Goal: Task Accomplishment & Management: Use online tool/utility

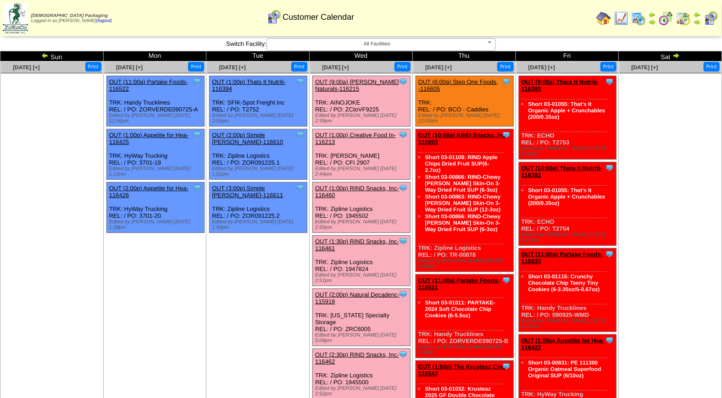
click at [361, 79] on link "OUT (9:00a) Ottos Naturals-116215" at bounding box center [357, 85] width 84 height 14
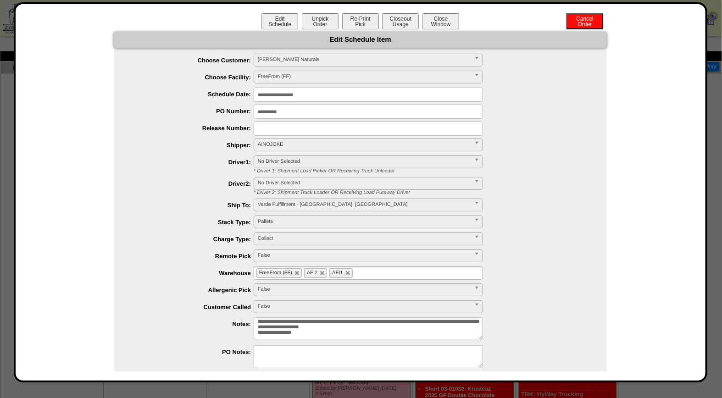
click at [403, 19] on button "Closeout Usage" at bounding box center [400, 21] width 37 height 16
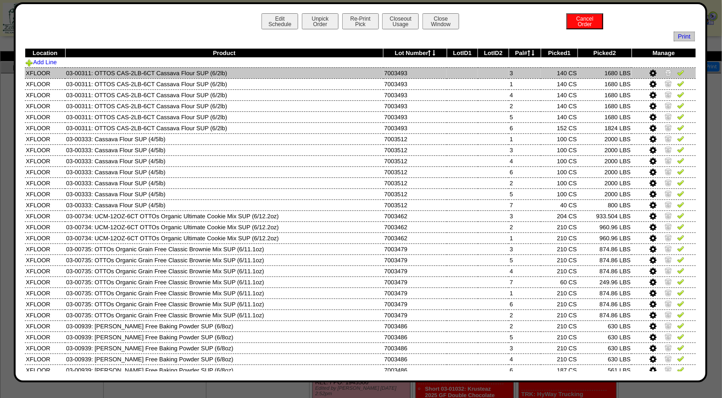
click at [677, 73] on img at bounding box center [680, 72] width 7 height 7
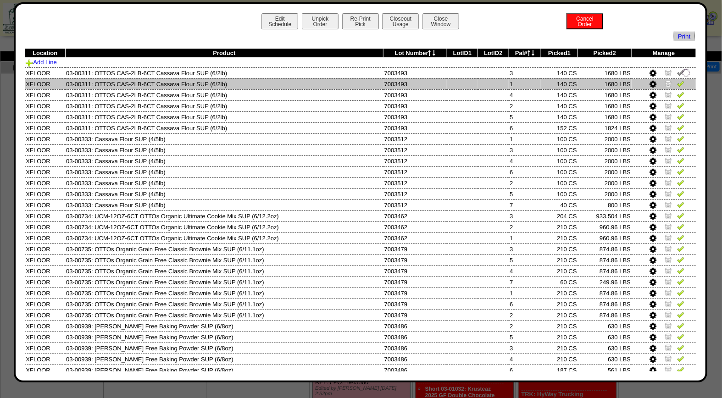
click at [677, 85] on img at bounding box center [680, 83] width 7 height 7
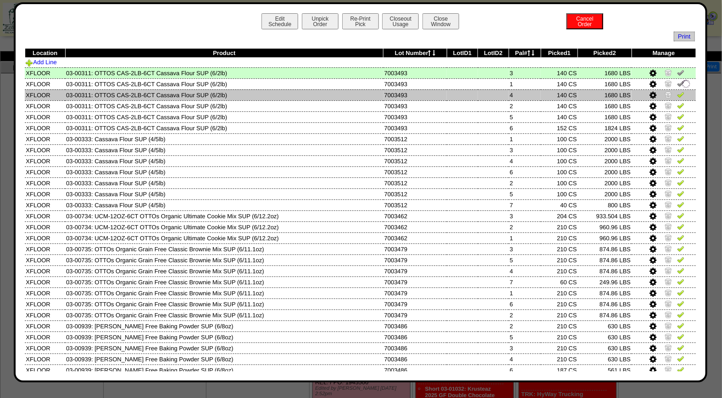
click at [677, 93] on img at bounding box center [680, 94] width 7 height 7
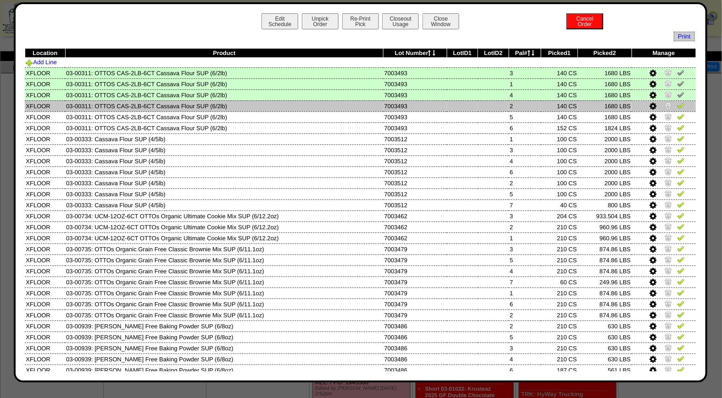
click at [677, 105] on img at bounding box center [680, 105] width 7 height 7
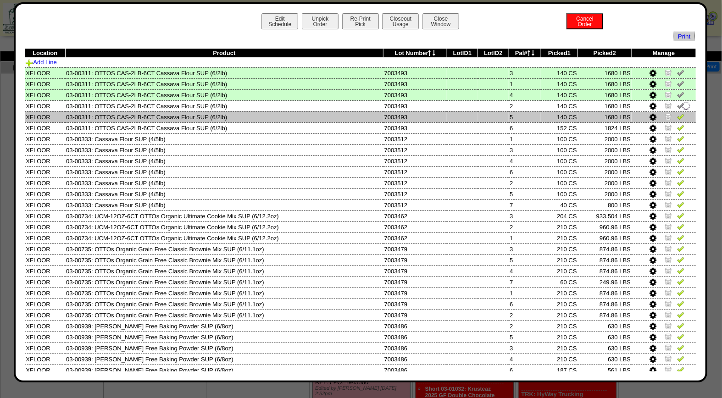
click at [677, 120] on link at bounding box center [680, 118] width 7 height 7
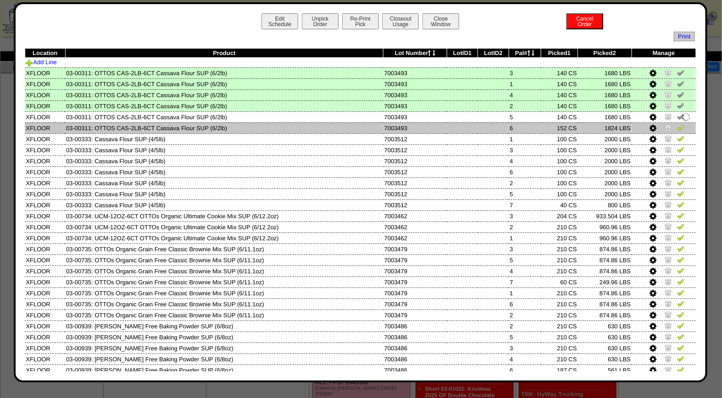
click at [677, 124] on img at bounding box center [680, 127] width 7 height 7
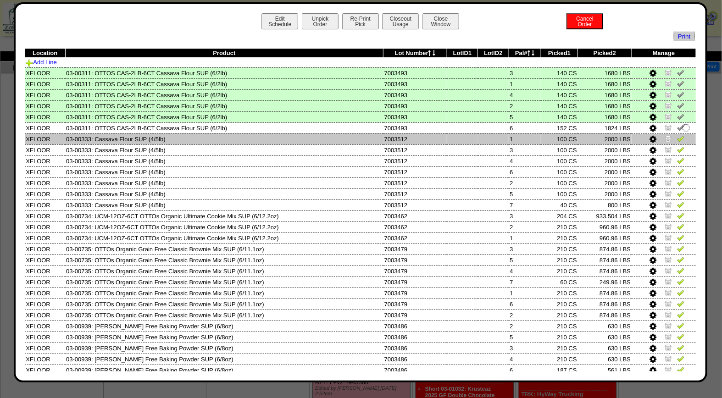
click at [677, 135] on img at bounding box center [680, 138] width 7 height 7
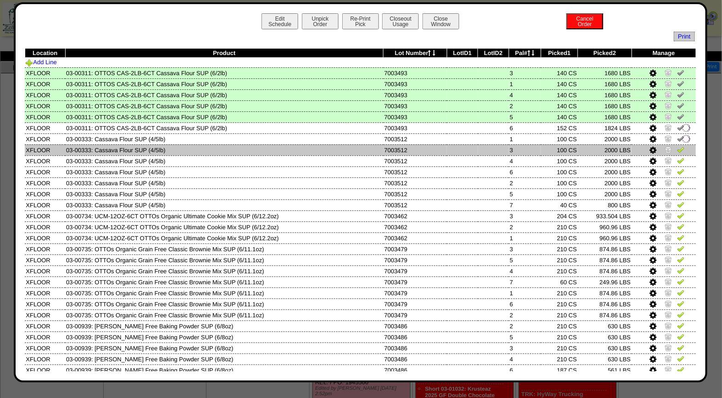
drag, startPoint x: 675, startPoint y: 145, endPoint x: 675, endPoint y: 156, distance: 11.0
click at [677, 146] on img at bounding box center [680, 149] width 7 height 7
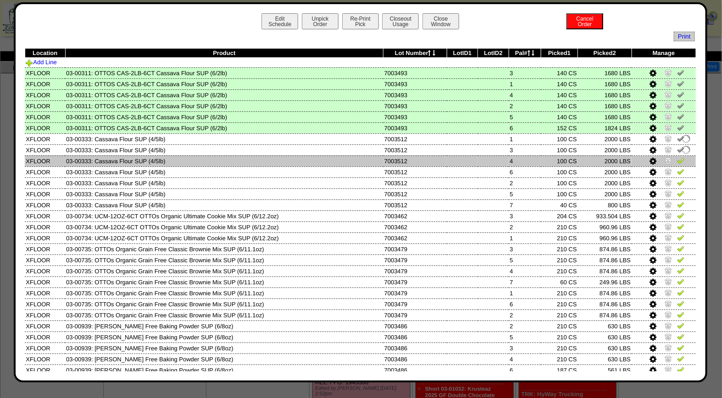
click at [677, 161] on img at bounding box center [680, 160] width 7 height 7
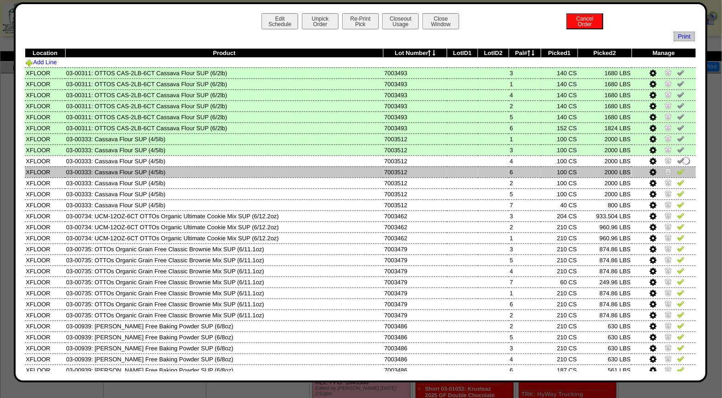
click at [677, 172] on img at bounding box center [680, 171] width 7 height 7
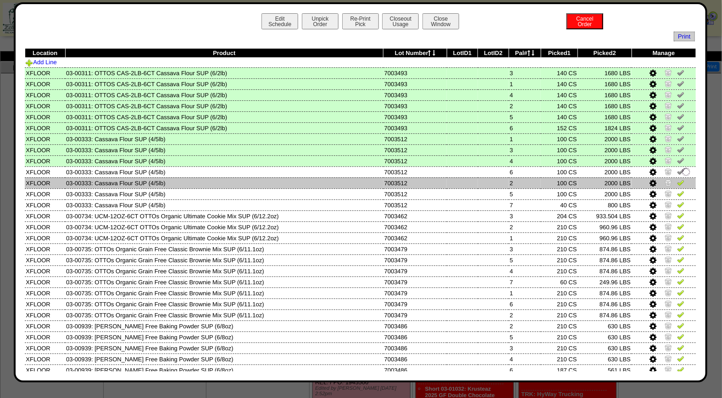
click at [677, 183] on img at bounding box center [680, 182] width 7 height 7
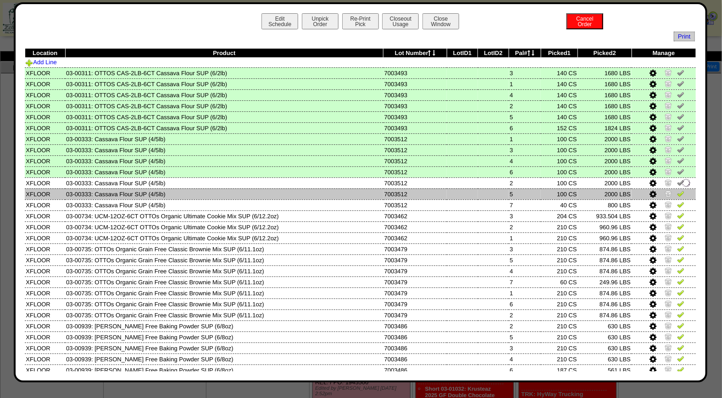
click at [677, 190] on img at bounding box center [680, 193] width 7 height 7
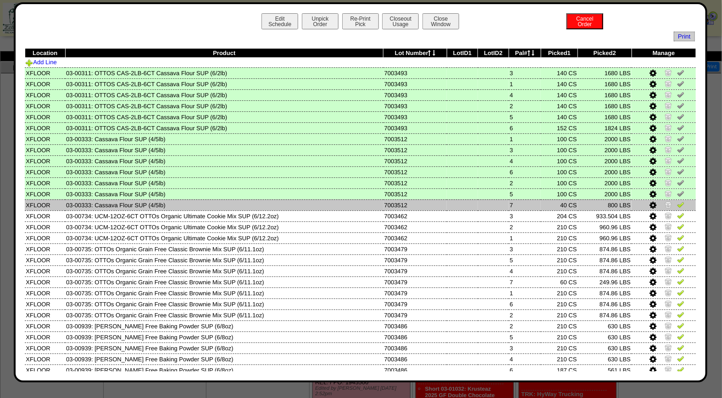
click at [677, 205] on img at bounding box center [680, 204] width 7 height 7
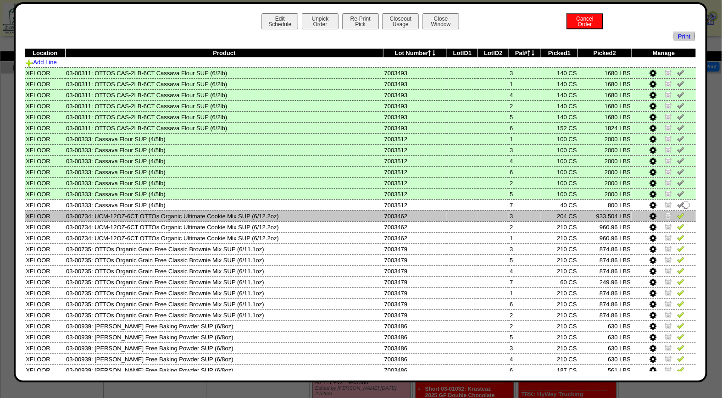
click at [677, 214] on img at bounding box center [680, 215] width 7 height 7
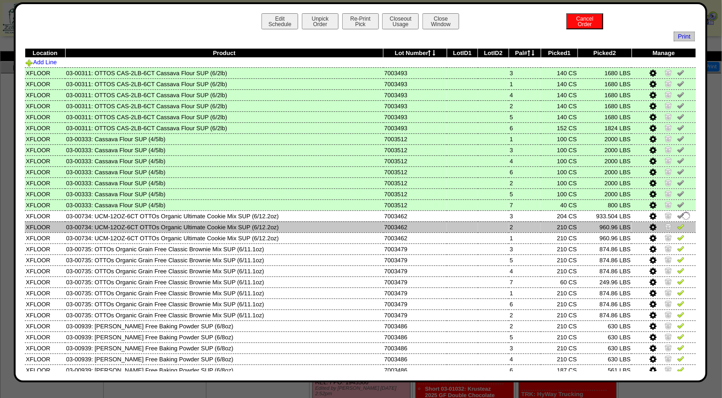
click at [677, 223] on img at bounding box center [680, 226] width 7 height 7
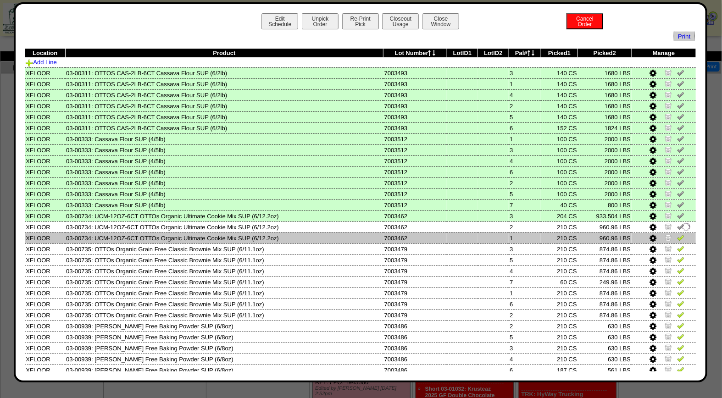
click at [677, 237] on img at bounding box center [680, 237] width 7 height 7
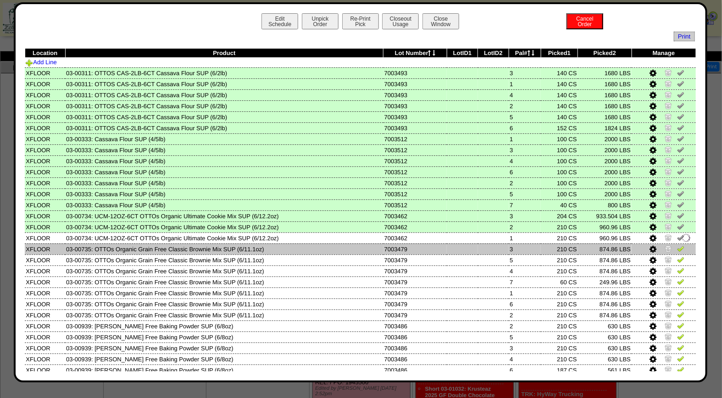
click at [677, 245] on img at bounding box center [680, 248] width 7 height 7
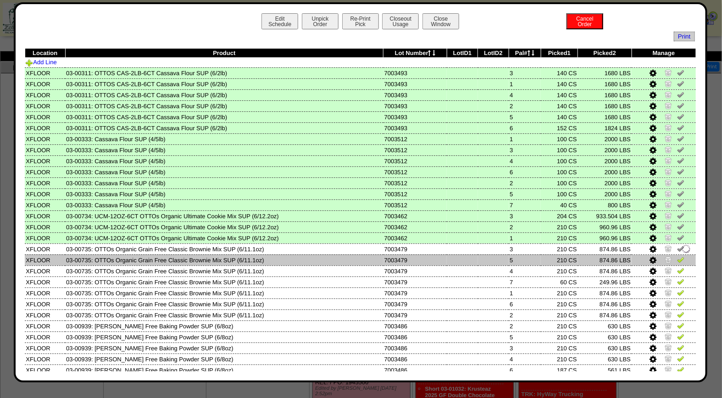
click at [677, 256] on img at bounding box center [680, 259] width 7 height 7
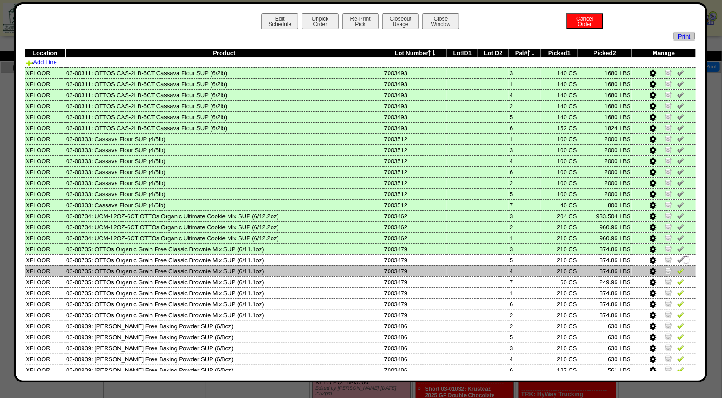
click at [677, 267] on img at bounding box center [680, 270] width 7 height 7
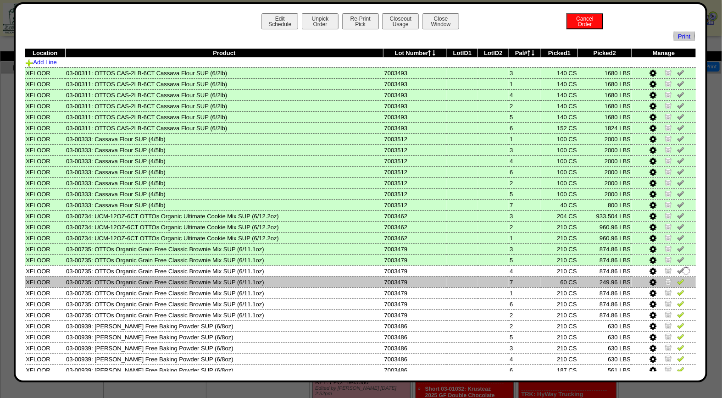
click at [677, 278] on img at bounding box center [680, 281] width 7 height 7
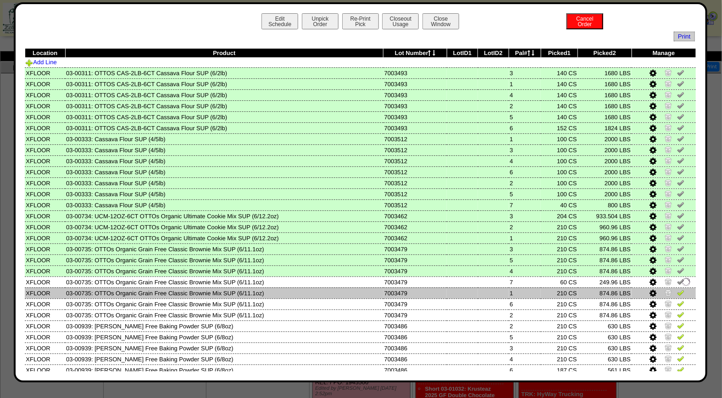
click at [677, 289] on img at bounding box center [680, 292] width 7 height 7
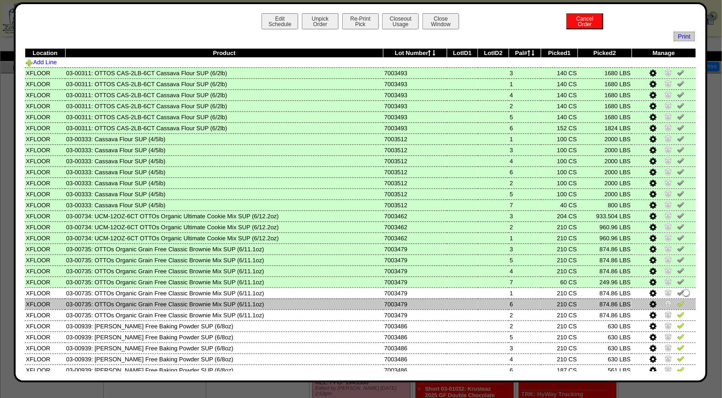
click at [677, 300] on img at bounding box center [680, 303] width 7 height 7
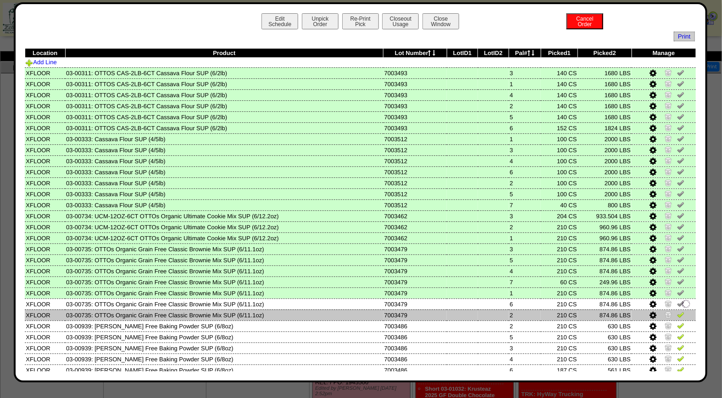
click at [677, 313] on img at bounding box center [680, 314] width 7 height 7
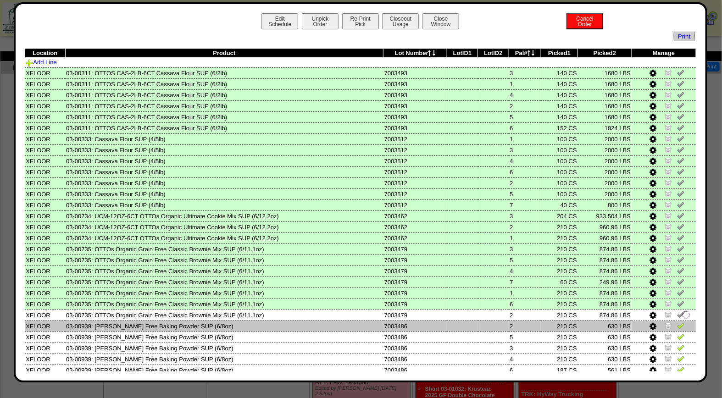
click at [677, 323] on img at bounding box center [680, 325] width 7 height 7
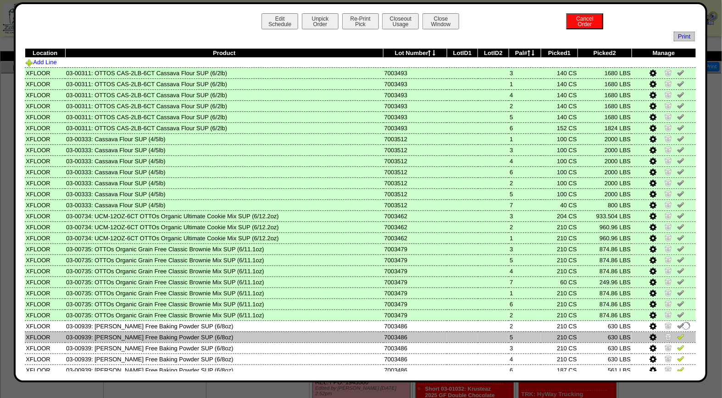
click at [677, 334] on img at bounding box center [680, 336] width 7 height 7
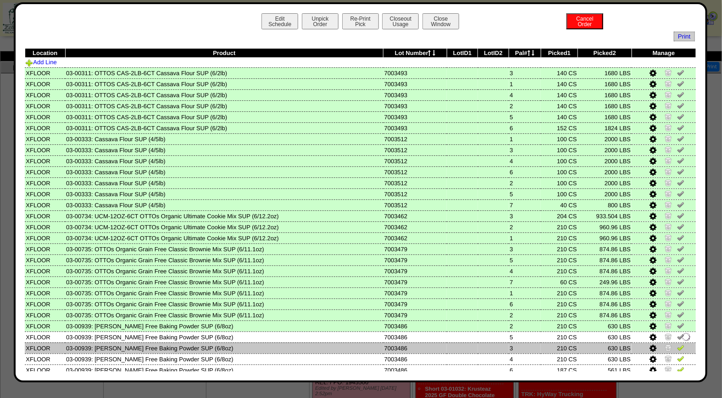
click at [677, 344] on img at bounding box center [680, 347] width 7 height 7
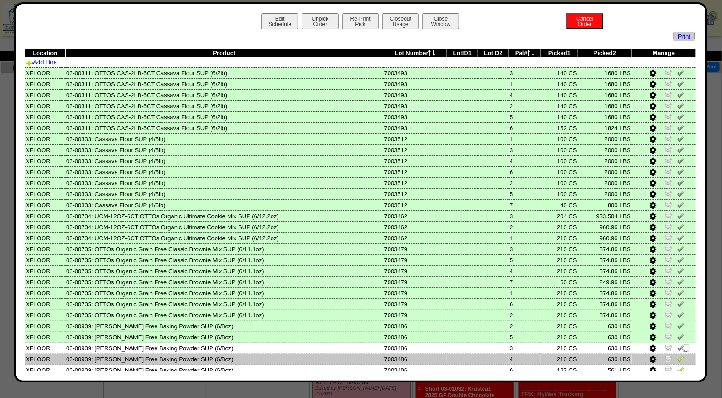
click at [677, 358] on link at bounding box center [680, 360] width 7 height 7
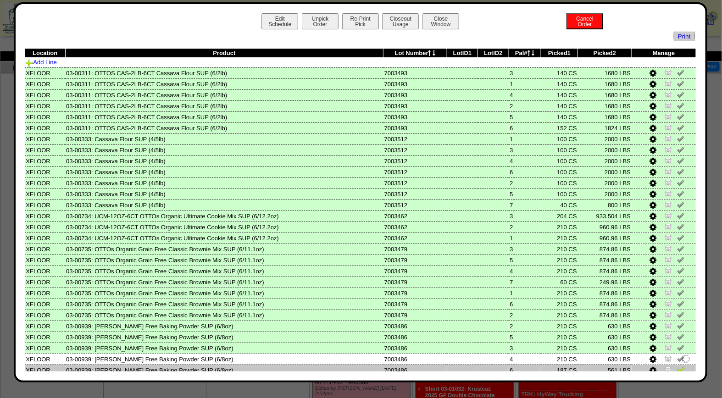
click at [677, 366] on img at bounding box center [680, 369] width 7 height 7
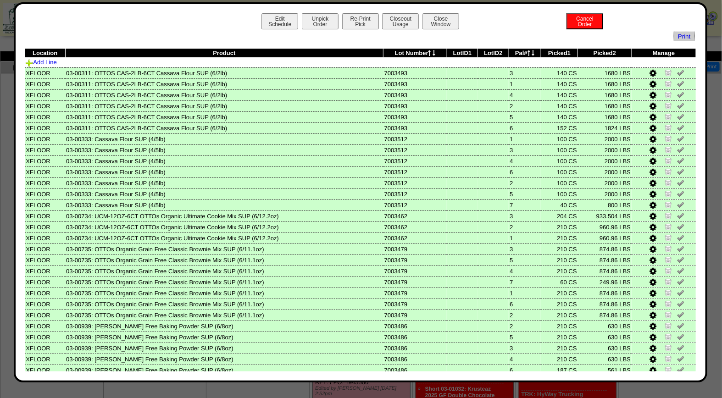
scroll to position [63, 0]
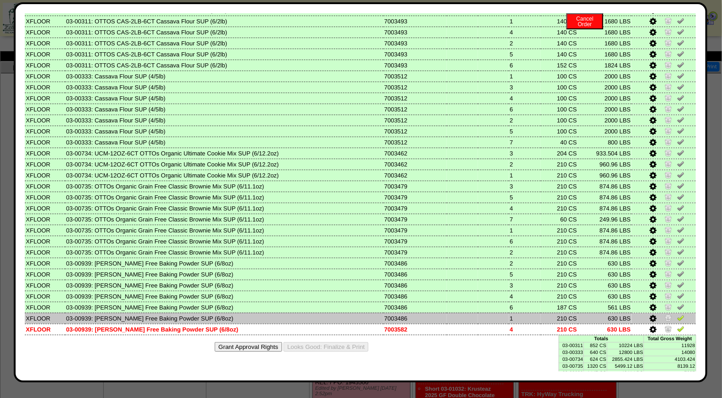
click at [677, 314] on img at bounding box center [680, 317] width 7 height 7
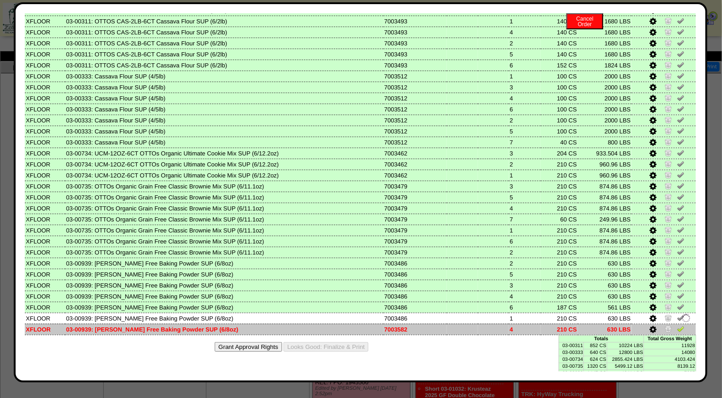
click at [677, 325] on img at bounding box center [680, 328] width 7 height 7
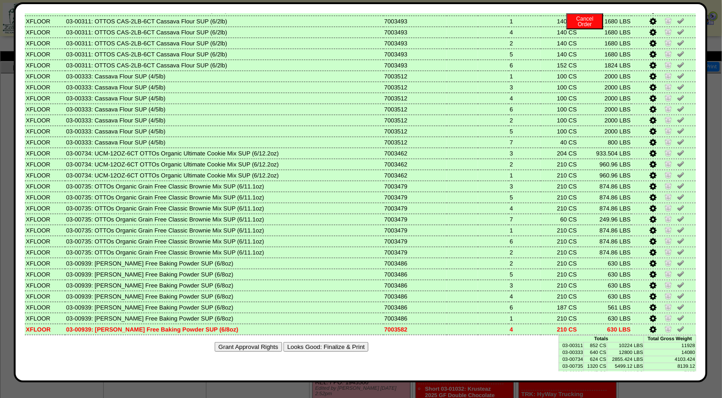
scroll to position [0, 0]
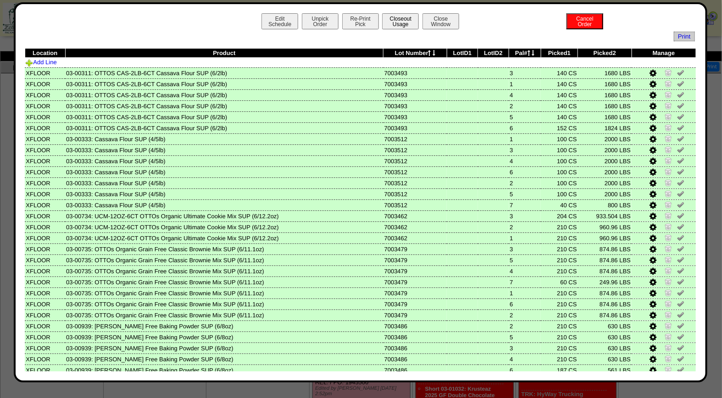
click at [395, 23] on button "Closeout Usage" at bounding box center [400, 21] width 37 height 16
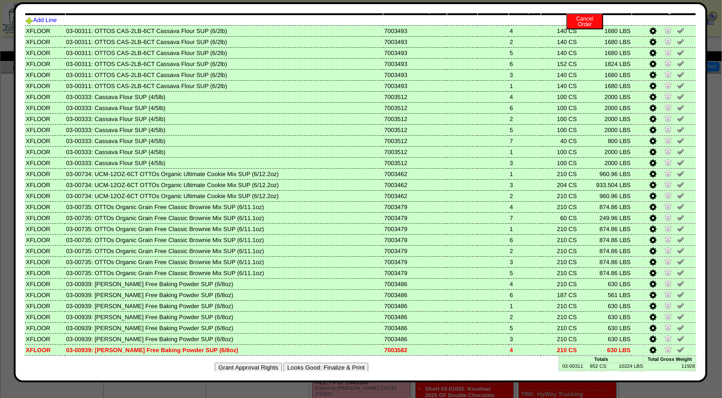
scroll to position [63, 0]
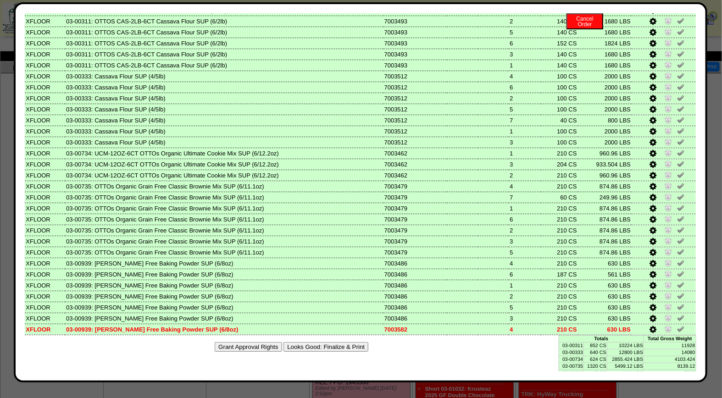
drag, startPoint x: 332, startPoint y: 341, endPoint x: 415, endPoint y: 94, distance: 260.5
click at [332, 342] on button "Looks Good: Finalize & Print" at bounding box center [326, 347] width 85 height 10
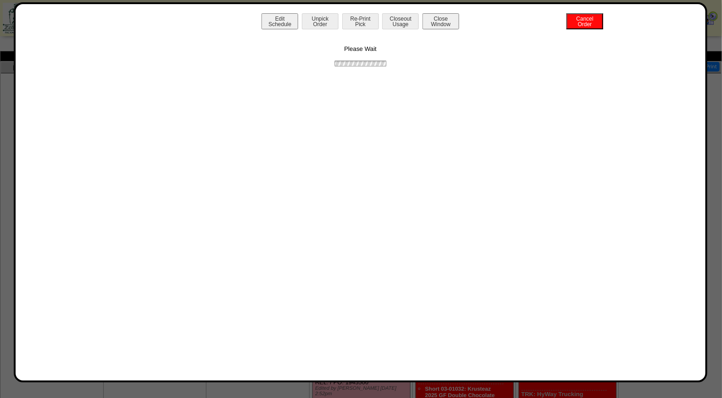
scroll to position [0, 0]
click at [363, 23] on button "Print BOL" at bounding box center [360, 21] width 37 height 16
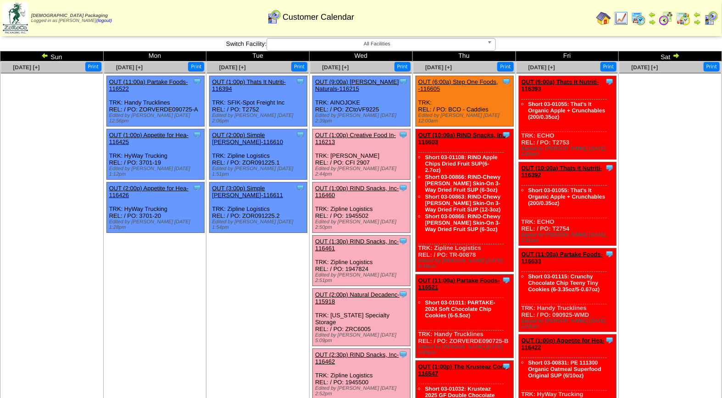
click at [351, 291] on link "OUT (2:00p) Natural Decadenc-115918" at bounding box center [357, 298] width 84 height 14
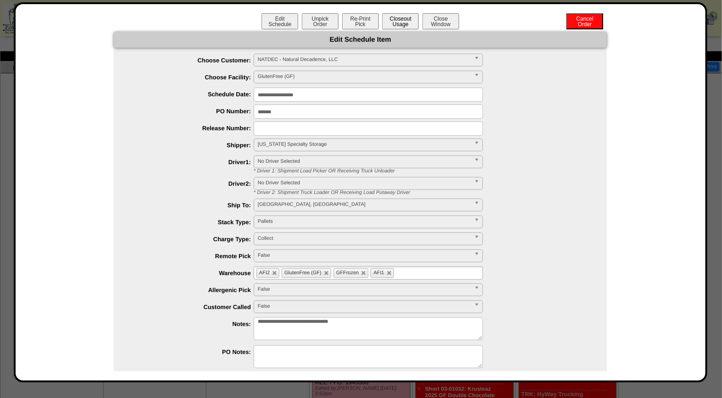
click at [397, 26] on button "Closeout Usage" at bounding box center [400, 21] width 37 height 16
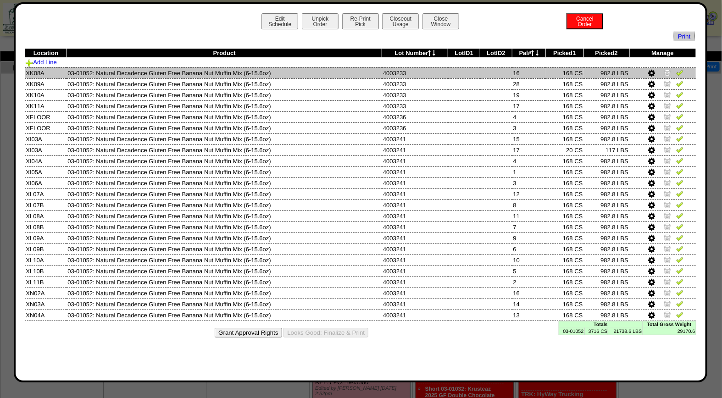
click at [683, 71] on img at bounding box center [680, 72] width 7 height 7
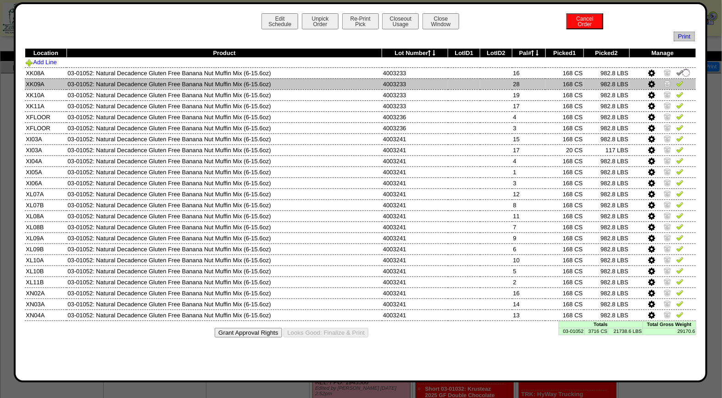
click at [682, 82] on img at bounding box center [680, 83] width 7 height 7
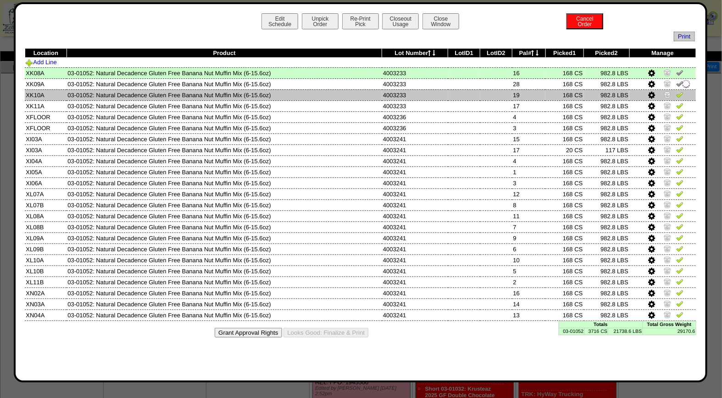
click at [681, 97] on img at bounding box center [680, 94] width 7 height 7
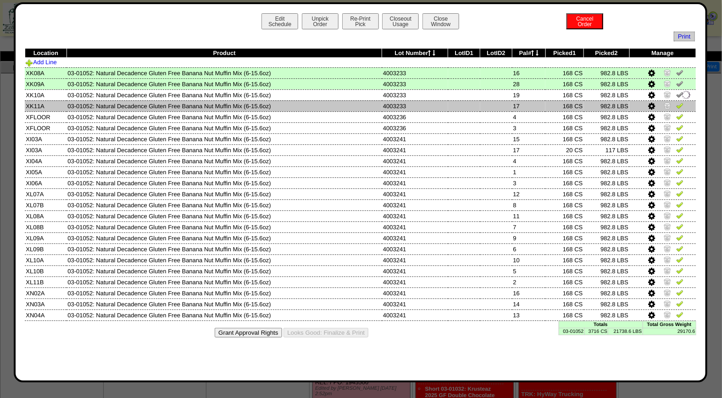
click at [682, 106] on img at bounding box center [680, 105] width 7 height 7
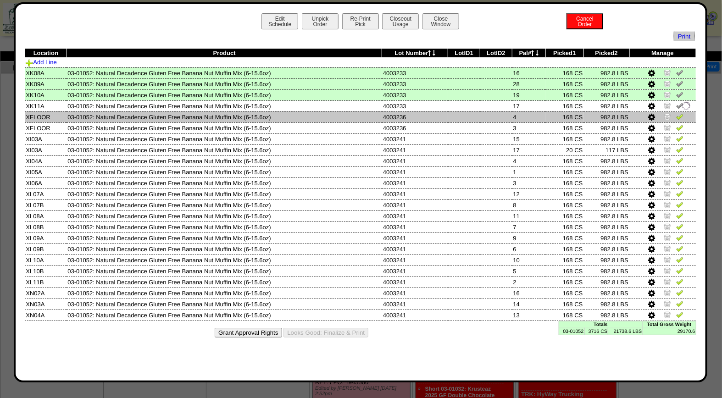
click at [680, 118] on img at bounding box center [680, 116] width 7 height 7
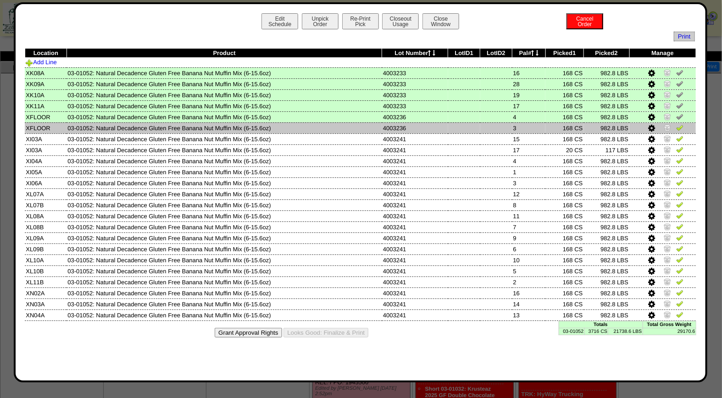
click at [682, 126] on img at bounding box center [680, 127] width 7 height 7
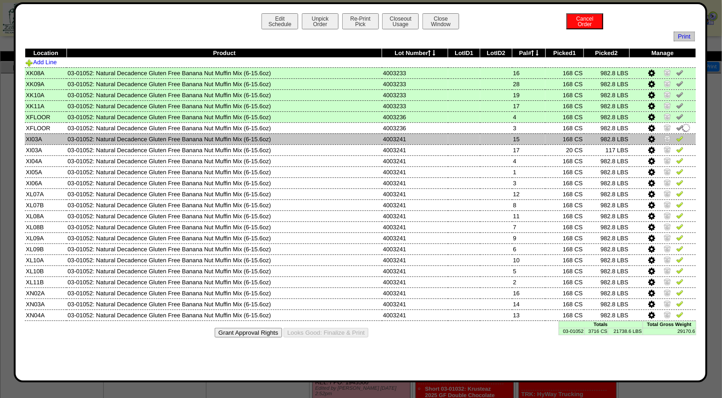
click at [682, 136] on img at bounding box center [680, 138] width 7 height 7
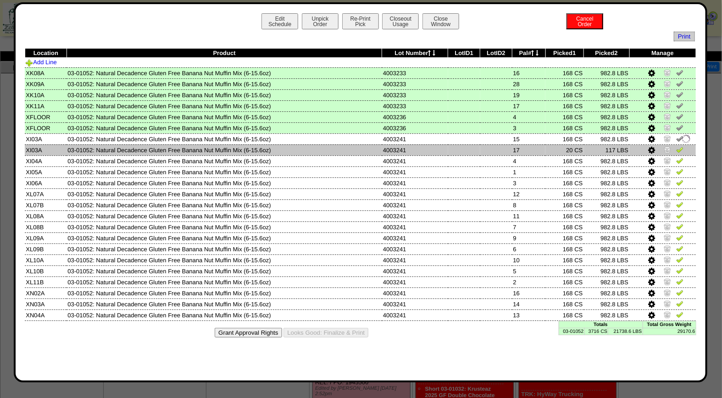
click at [682, 146] on img at bounding box center [680, 149] width 7 height 7
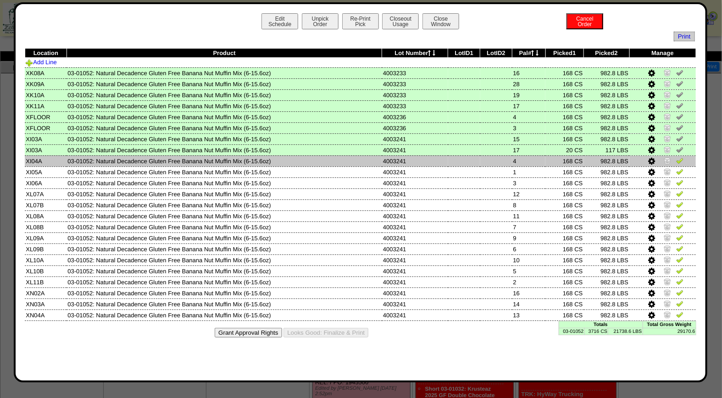
click at [682, 157] on img at bounding box center [680, 160] width 7 height 7
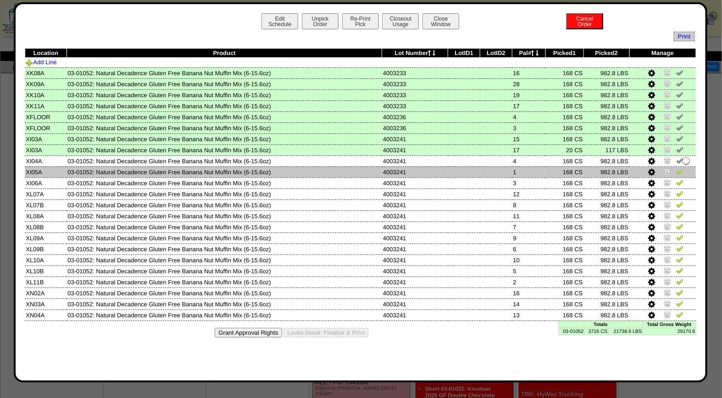
click at [680, 168] on img at bounding box center [680, 171] width 7 height 7
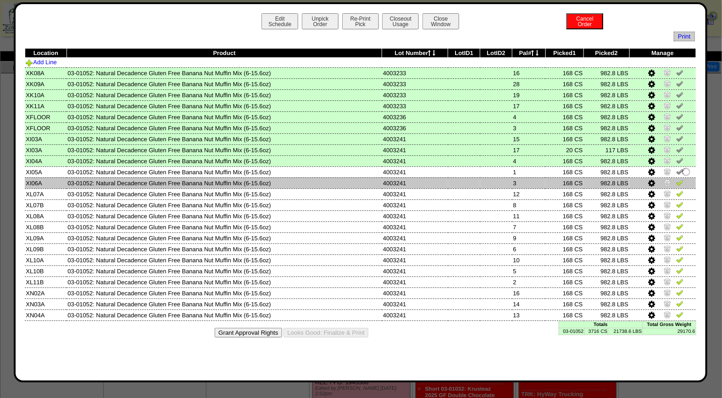
click at [680, 181] on img at bounding box center [680, 182] width 7 height 7
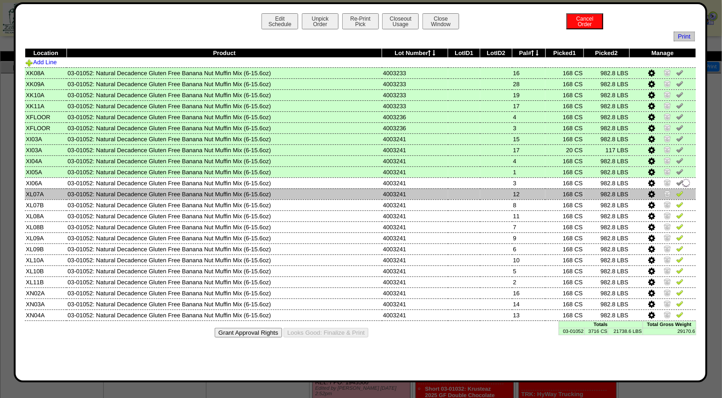
click at [680, 190] on img at bounding box center [680, 193] width 7 height 7
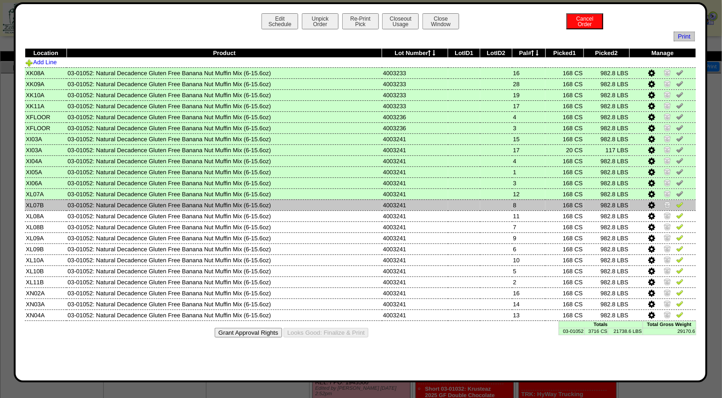
click at [681, 203] on img at bounding box center [680, 204] width 7 height 7
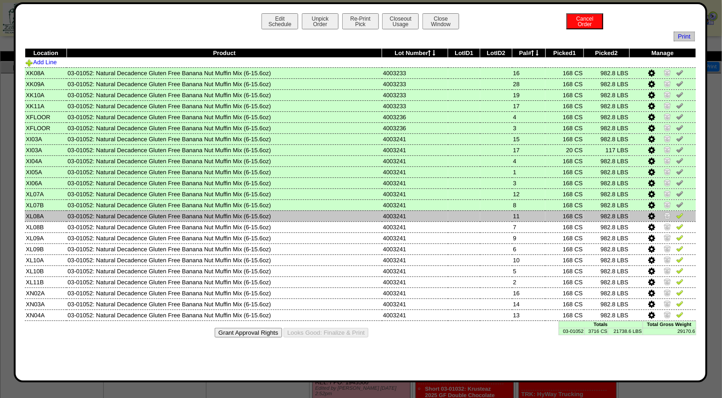
click at [681, 215] on img at bounding box center [680, 215] width 7 height 7
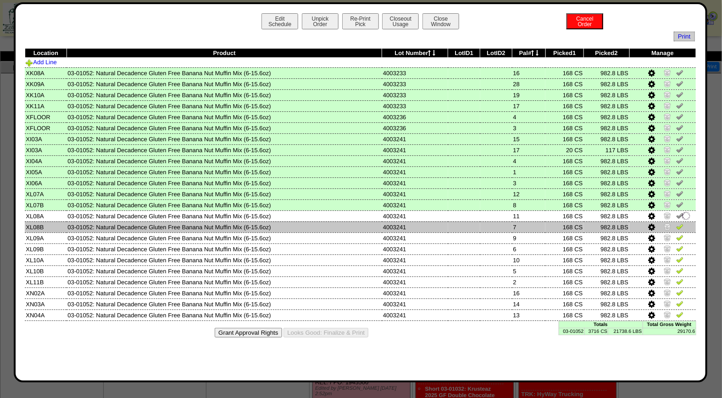
click at [682, 225] on img at bounding box center [680, 226] width 7 height 7
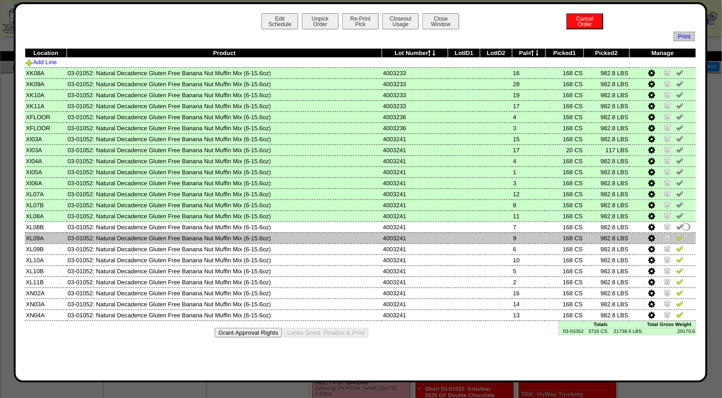
click at [683, 234] on img at bounding box center [680, 237] width 7 height 7
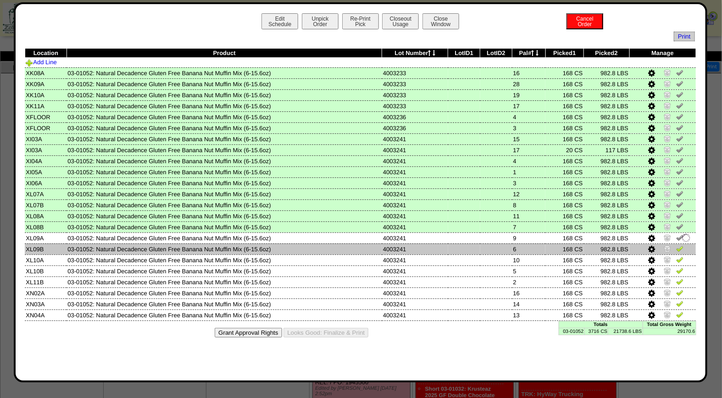
click at [683, 245] on img at bounding box center [680, 248] width 7 height 7
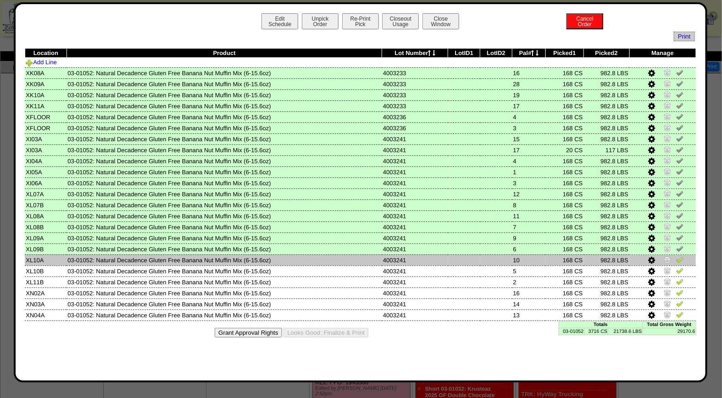
click at [682, 258] on img at bounding box center [680, 259] width 7 height 7
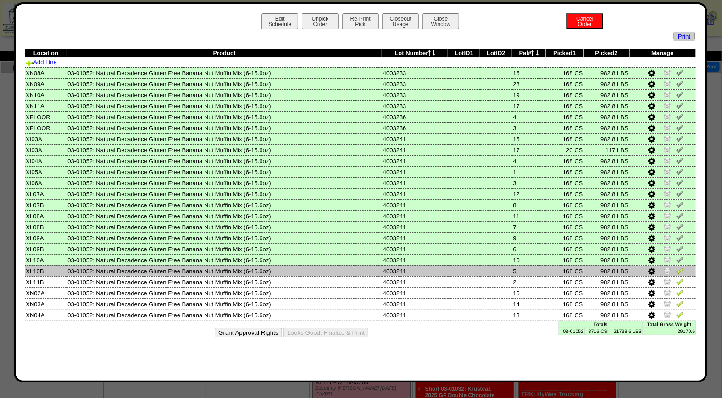
click at [682, 268] on img at bounding box center [680, 270] width 7 height 7
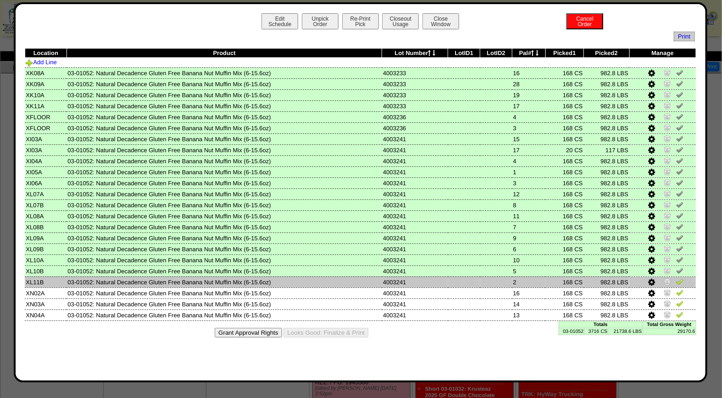
click at [682, 279] on img at bounding box center [680, 281] width 7 height 7
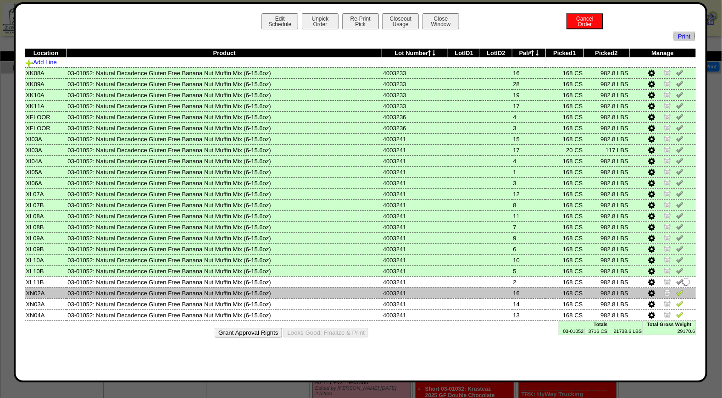
click at [679, 289] on img at bounding box center [680, 292] width 7 height 7
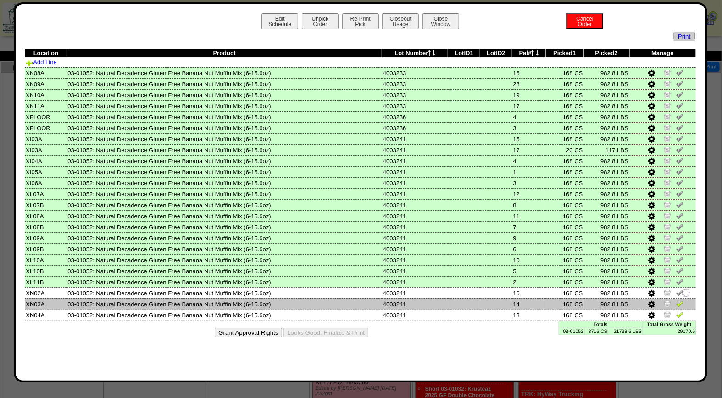
click at [683, 300] on img at bounding box center [680, 303] width 7 height 7
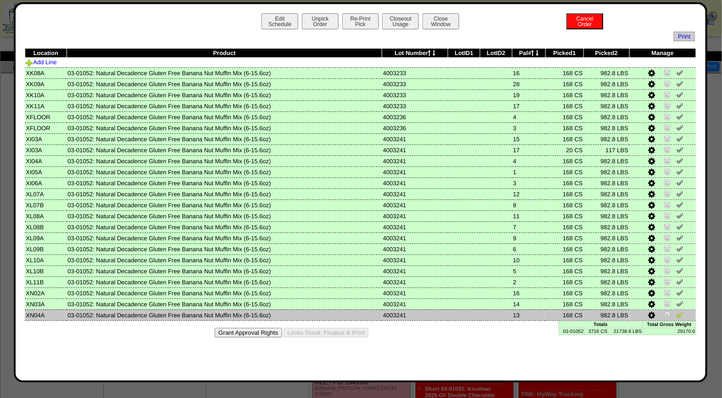
click at [680, 313] on img at bounding box center [680, 314] width 7 height 7
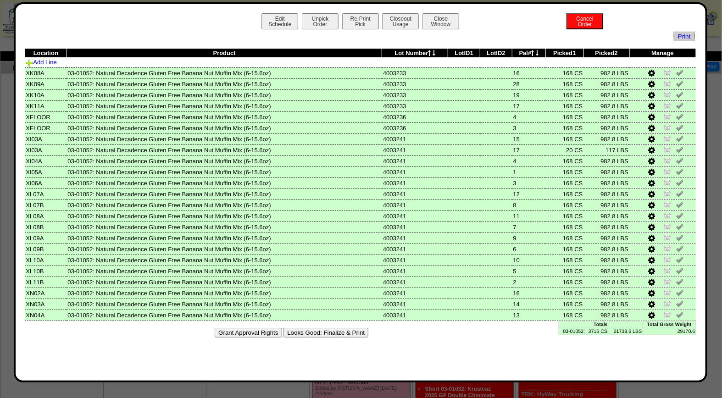
click at [361, 328] on button "Looks Good: Finalize & Print" at bounding box center [326, 333] width 85 height 10
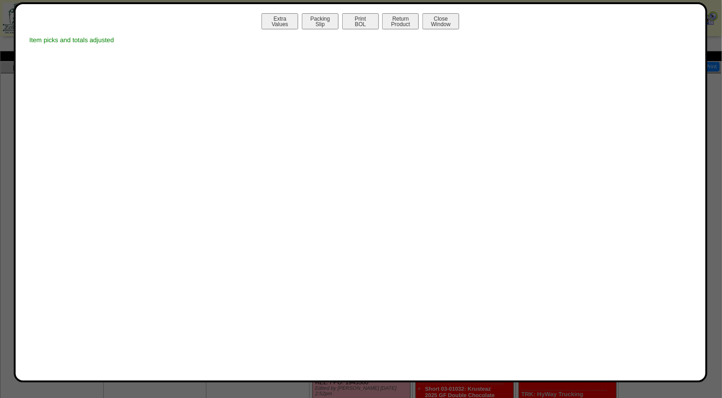
click at [357, 31] on div "Extra Values Packing Slip Print BOL Return Product Close Window" at bounding box center [361, 22] width 672 height 18
click at [360, 27] on button "Print BOL" at bounding box center [360, 21] width 37 height 16
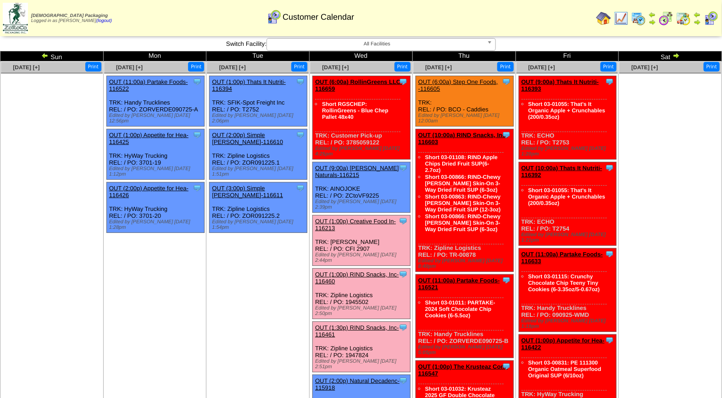
click at [640, 16] on img at bounding box center [639, 18] width 15 height 15
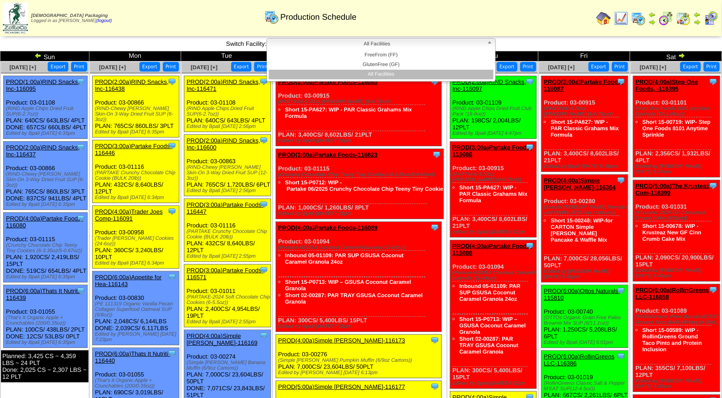
click at [412, 43] on span "All Facilities" at bounding box center [377, 44] width 213 height 11
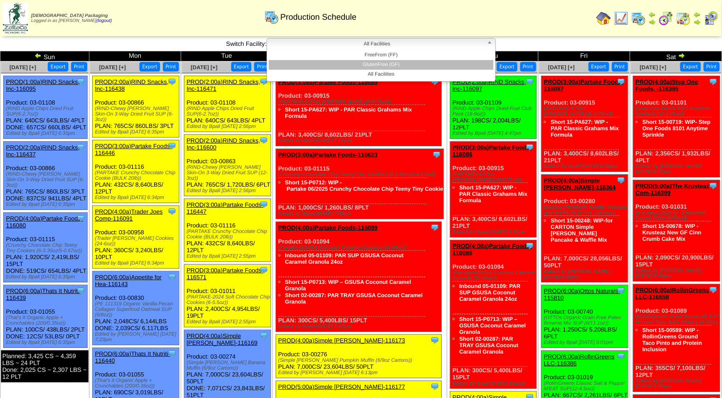
click at [399, 63] on li "GlutenFree (GF)" at bounding box center [381, 65] width 225 height 10
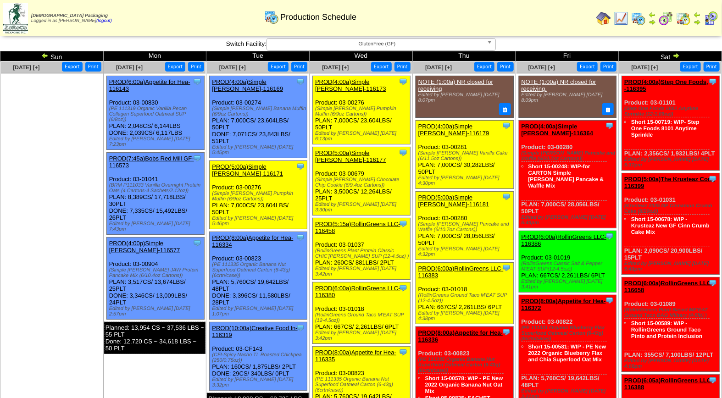
click at [373, 43] on span "GlutenFree (GF)" at bounding box center [377, 44] width 213 height 11
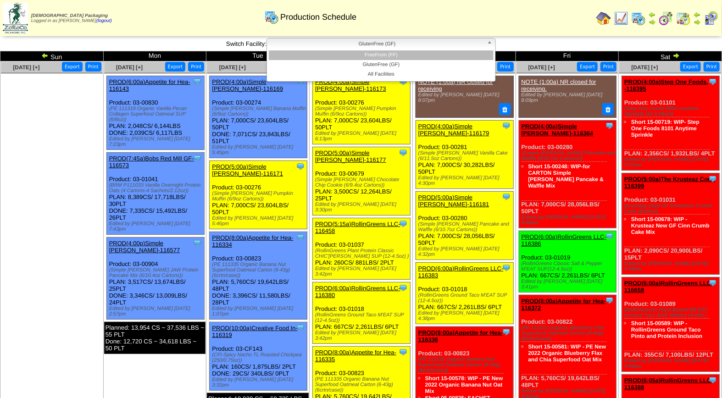
click at [374, 54] on li "FreeFrom (FF)" at bounding box center [381, 55] width 225 height 10
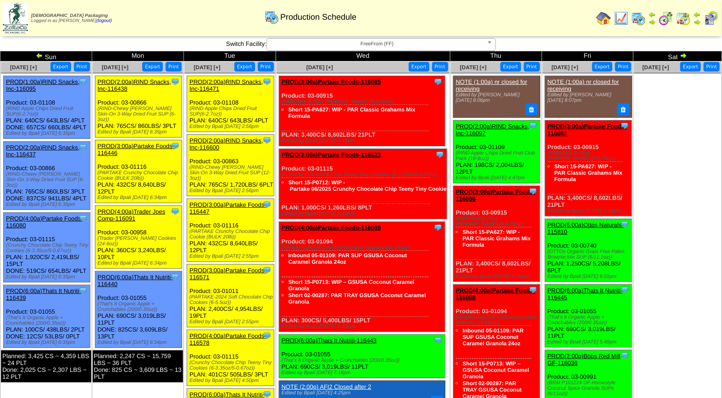
click at [715, 22] on img at bounding box center [711, 18] width 15 height 15
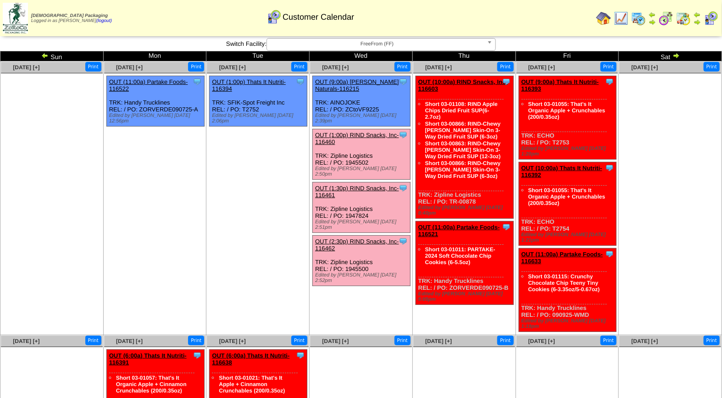
click at [397, 43] on span "FreeFrom (FF)" at bounding box center [377, 44] width 213 height 11
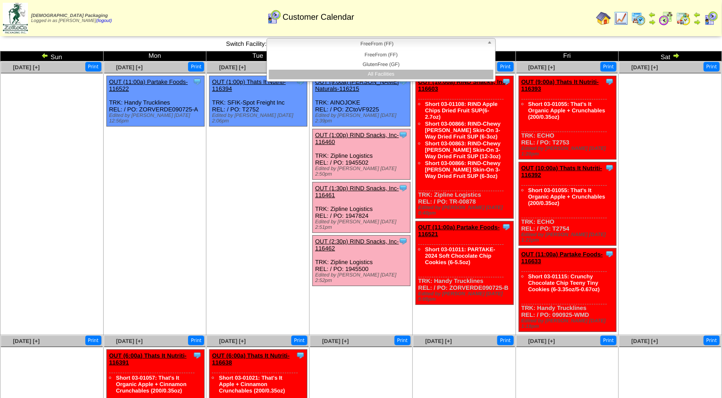
click at [395, 73] on li "All Facilities" at bounding box center [381, 75] width 225 height 10
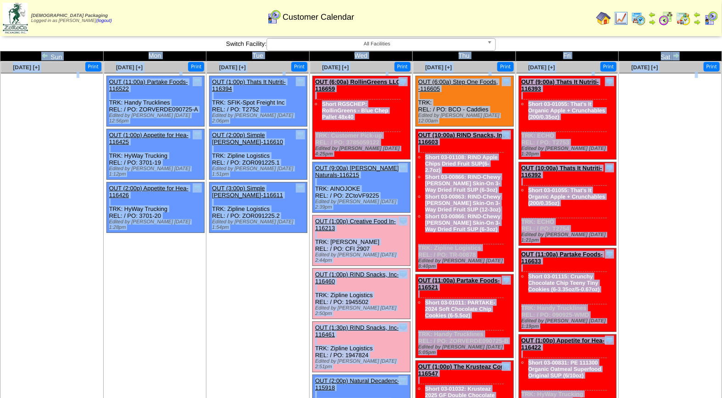
drag, startPoint x: 722, startPoint y: 109, endPoint x: 724, endPoint y: 139, distance: 30.4
drag, startPoint x: 724, startPoint y: 139, endPoint x: 730, endPoint y: 151, distance: 13.8
click at [700, 153] on ul at bounding box center [671, 142] width 102 height 138
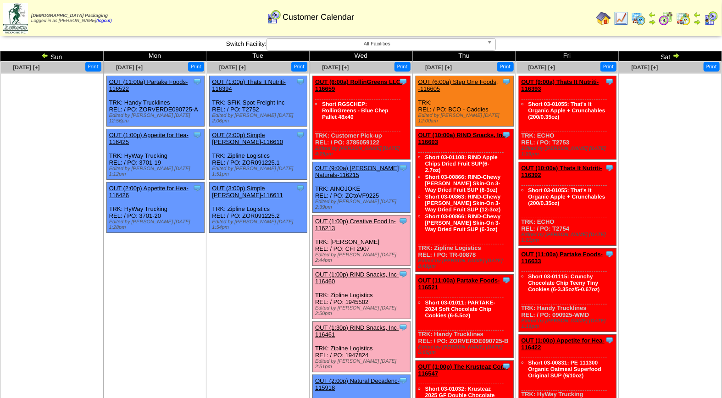
click at [367, 218] on link "OUT (1:00p) Creative Food In-116213" at bounding box center [355, 225] width 81 height 14
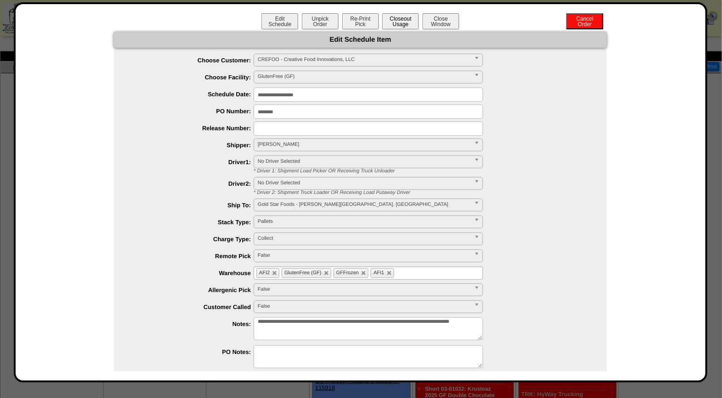
click at [404, 19] on button "Closeout Usage" at bounding box center [400, 21] width 37 height 16
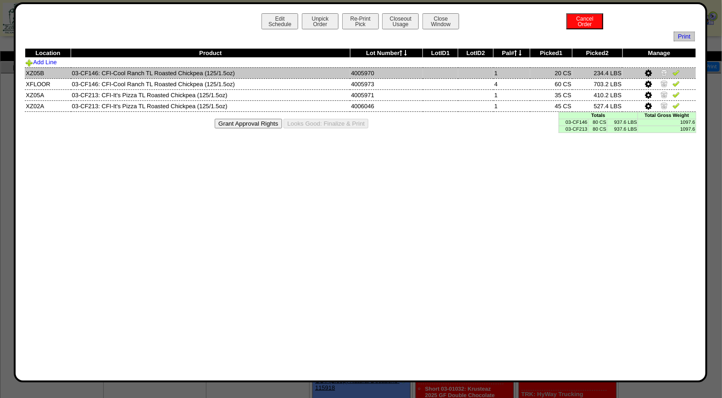
click at [677, 72] on img at bounding box center [676, 72] width 7 height 7
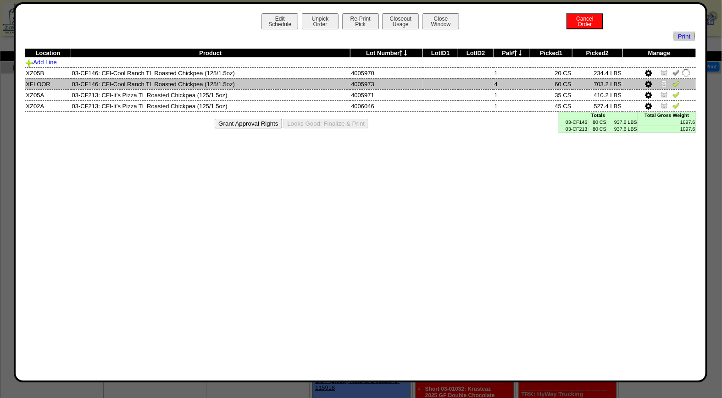
click at [677, 84] on img at bounding box center [676, 83] width 7 height 7
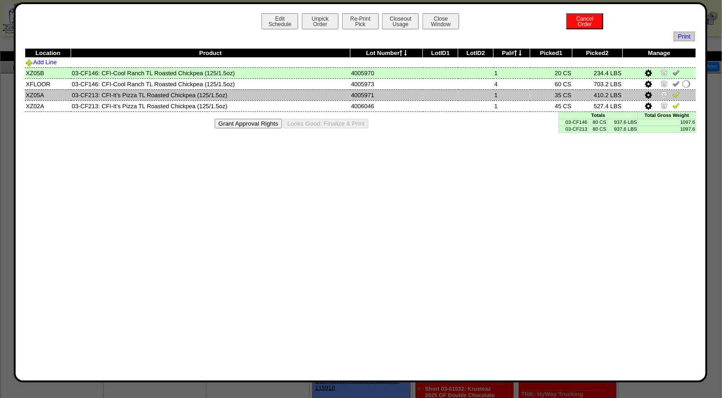
click at [677, 94] on img at bounding box center [676, 94] width 7 height 7
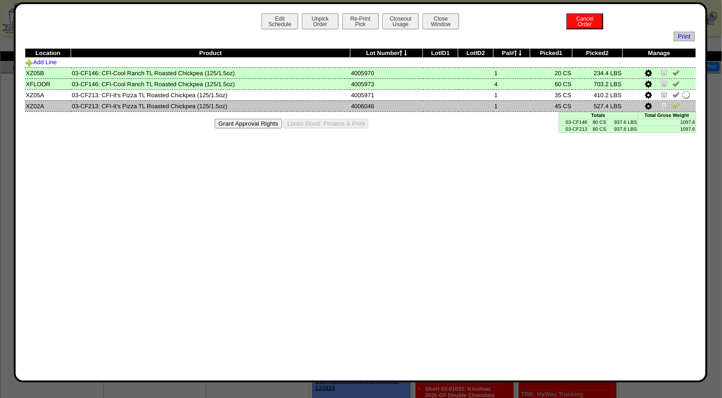
click at [675, 105] on img at bounding box center [676, 105] width 7 height 7
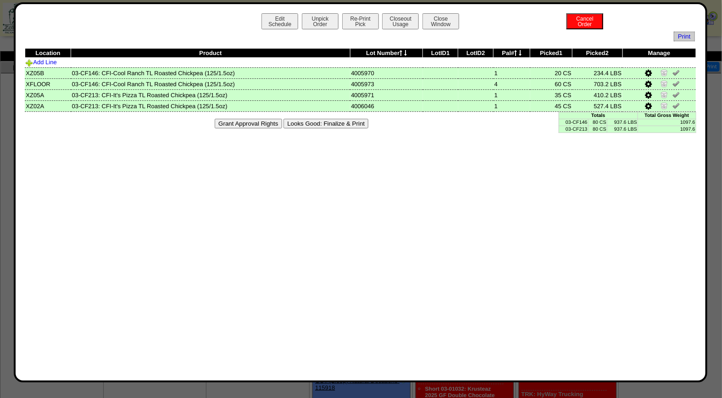
click at [353, 125] on button "Looks Good: Finalize & Print" at bounding box center [326, 124] width 85 height 10
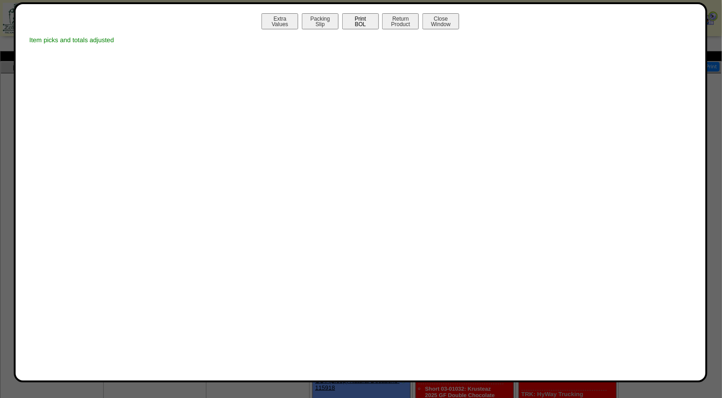
click at [357, 22] on button "Print BOL" at bounding box center [360, 21] width 37 height 16
